Goal: Navigation & Orientation: Go to known website

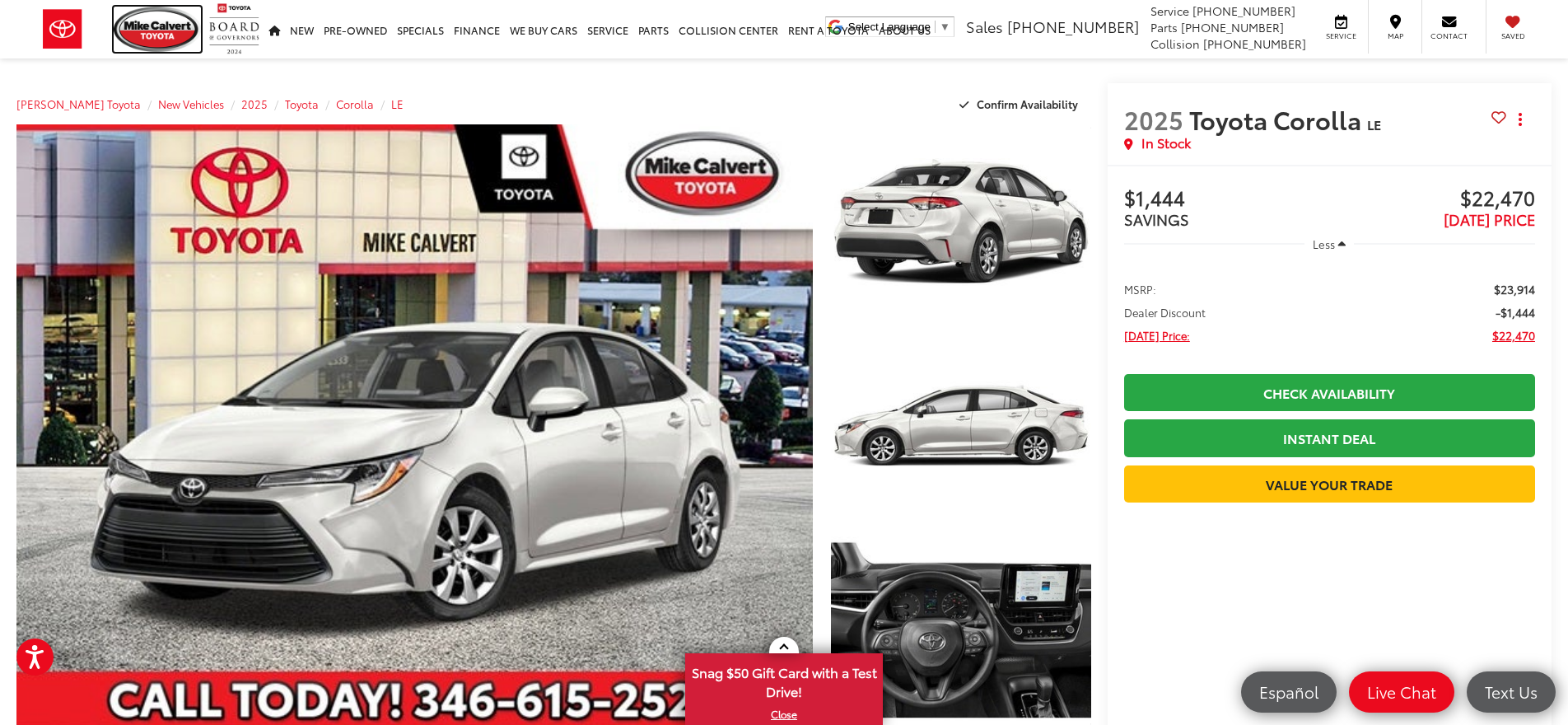
click at [184, 31] on img at bounding box center [157, 29] width 88 height 45
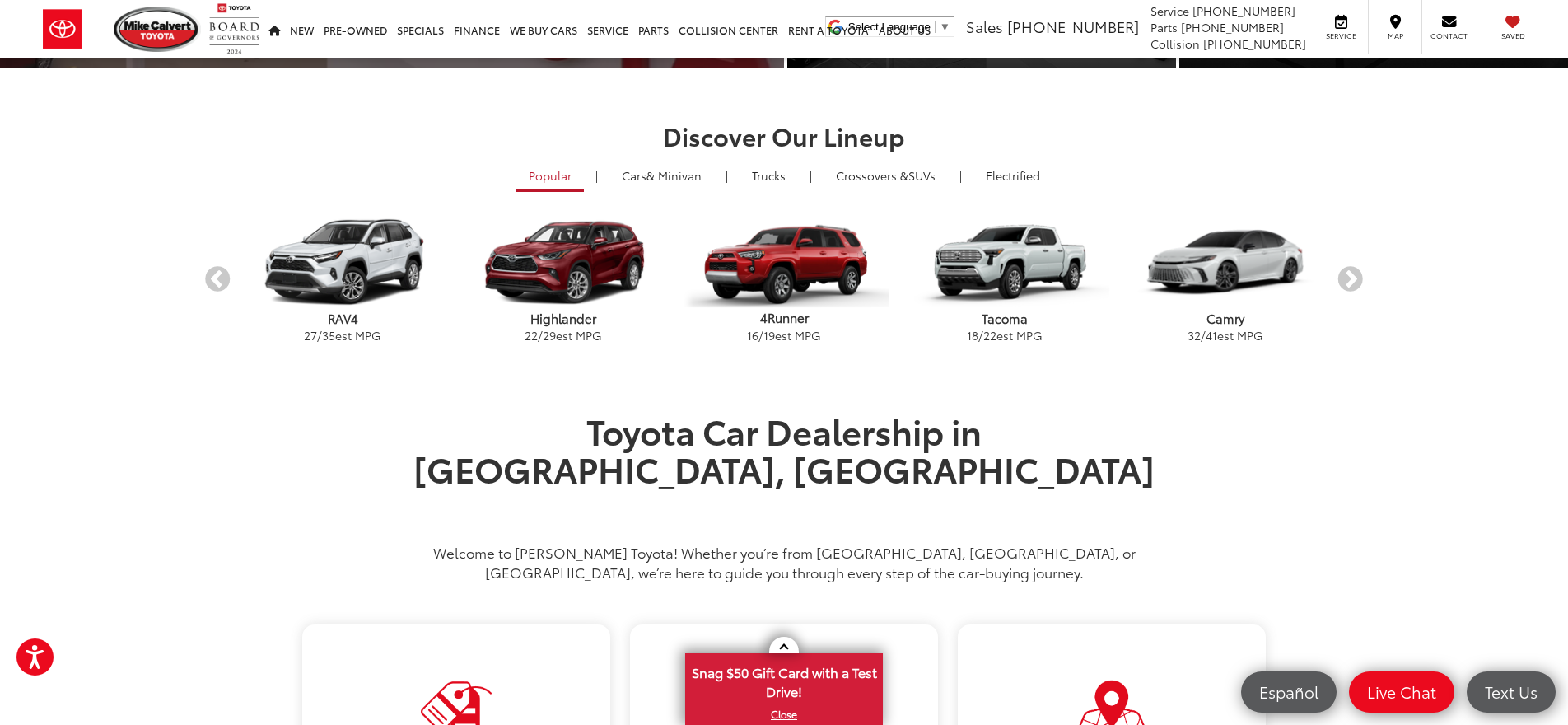
scroll to position [540, 0]
